Goal: Information Seeking & Learning: Learn about a topic

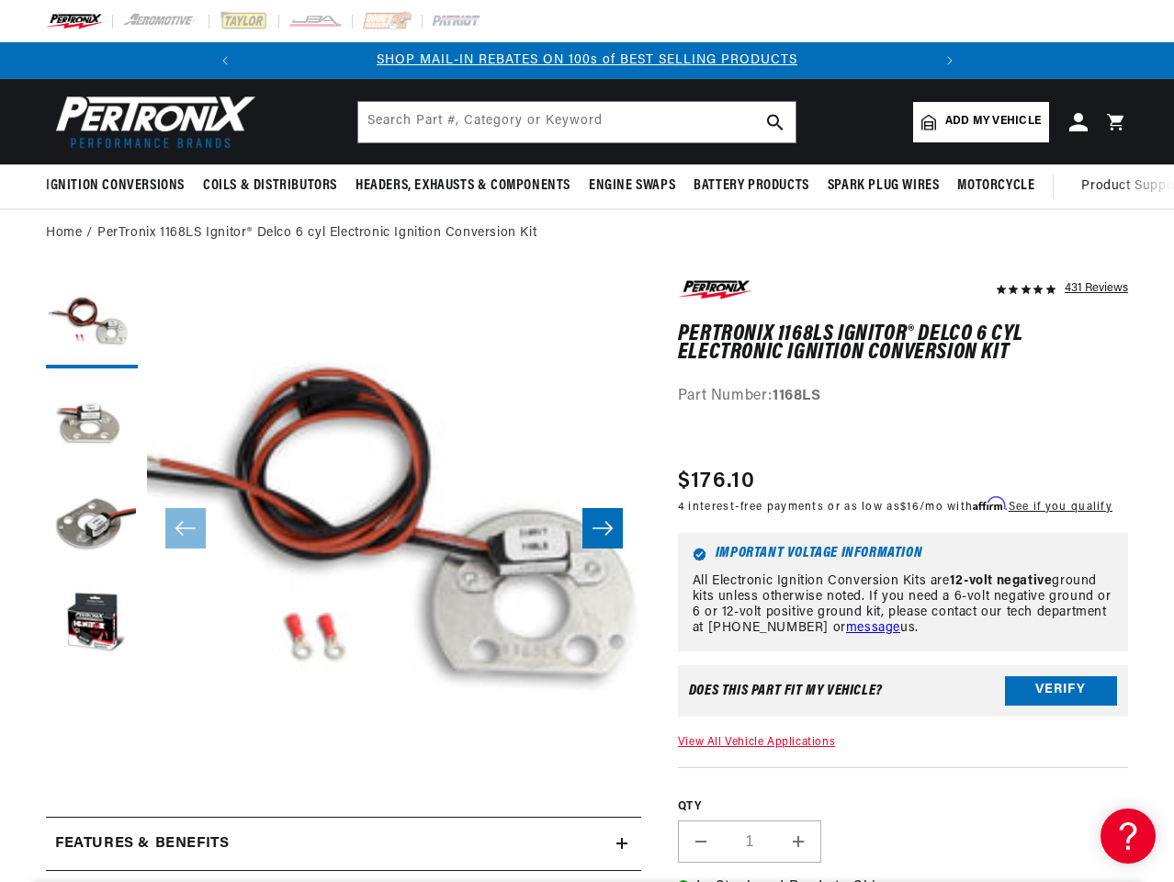
click at [97, 819] on button "Open media 1 in modal" at bounding box center [97, 819] width 0 height 0
click at [226, 61] on img "Media gallery" at bounding box center [587, 504] width 972 height 972
click at [1051, 61] on slideshow-component "SHOP MAIL-IN REBATES ON 100s of BEST SELLING PRODUCTS FREE SHIPPING ON ORDERS O…" at bounding box center [587, 60] width 1174 height 37
click at [948, 61] on icon "Translation missing: en.sections.announcements.next_announcement" at bounding box center [950, 60] width 6 height 9
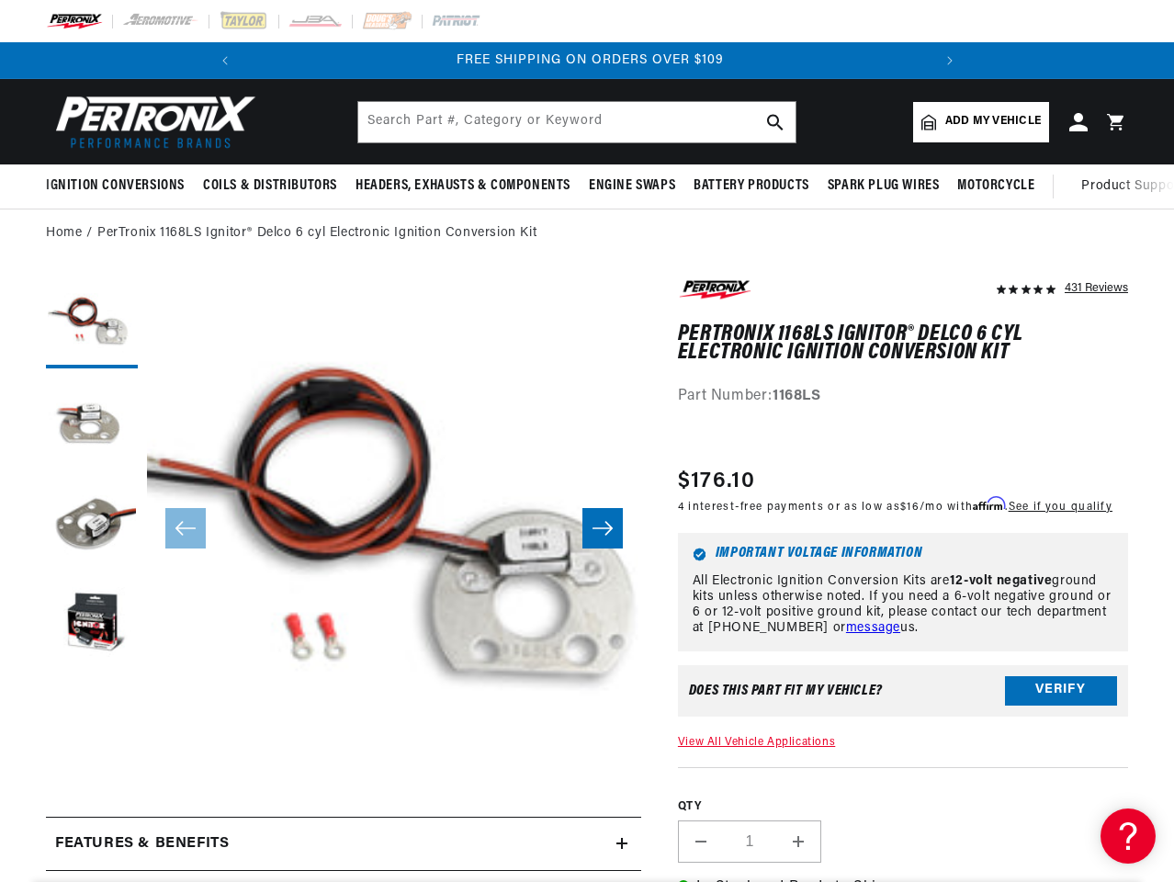
click at [118, 186] on span "Ignition Conversions" at bounding box center [115, 185] width 139 height 19
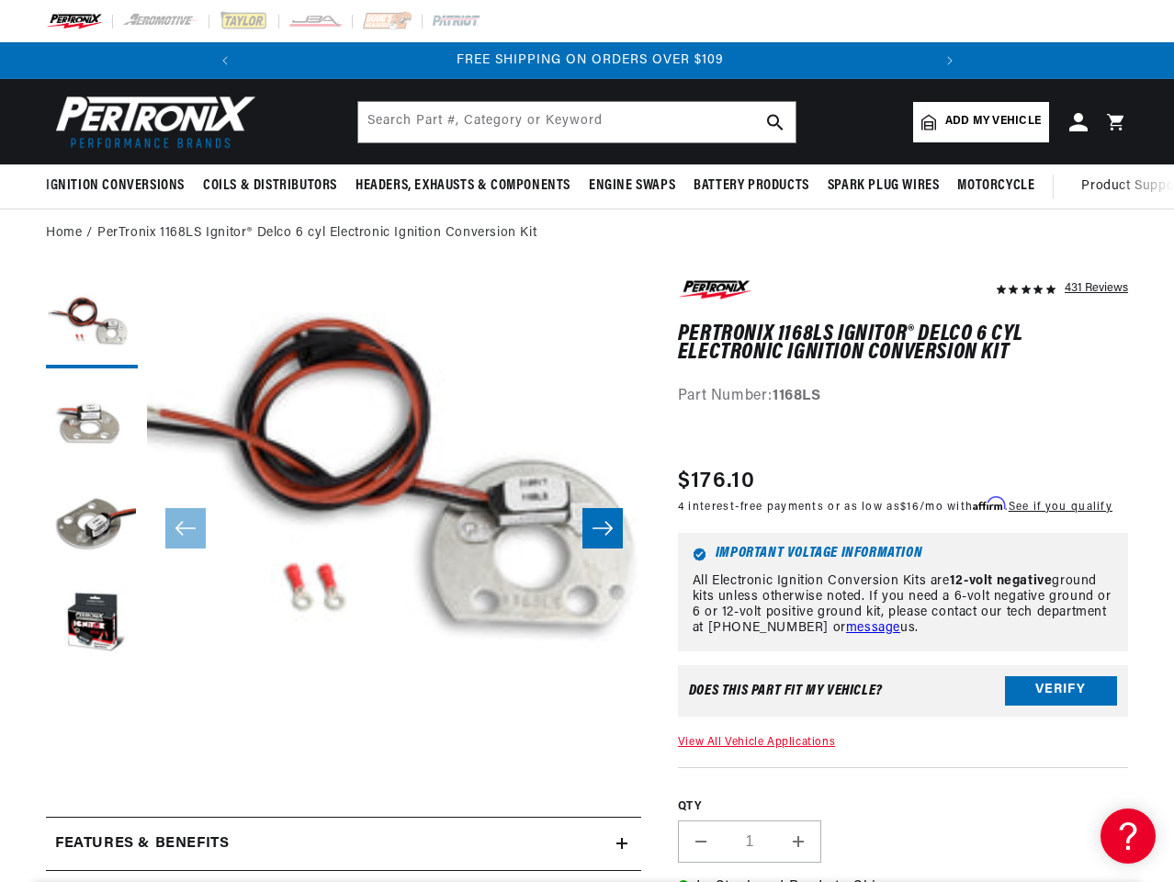
click at [268, 186] on span "Coils & Distributors" at bounding box center [270, 185] width 134 height 19
click at [461, 186] on span "Headers, Exhausts & Components" at bounding box center [462, 185] width 215 height 19
